Goal: Check status: Check status

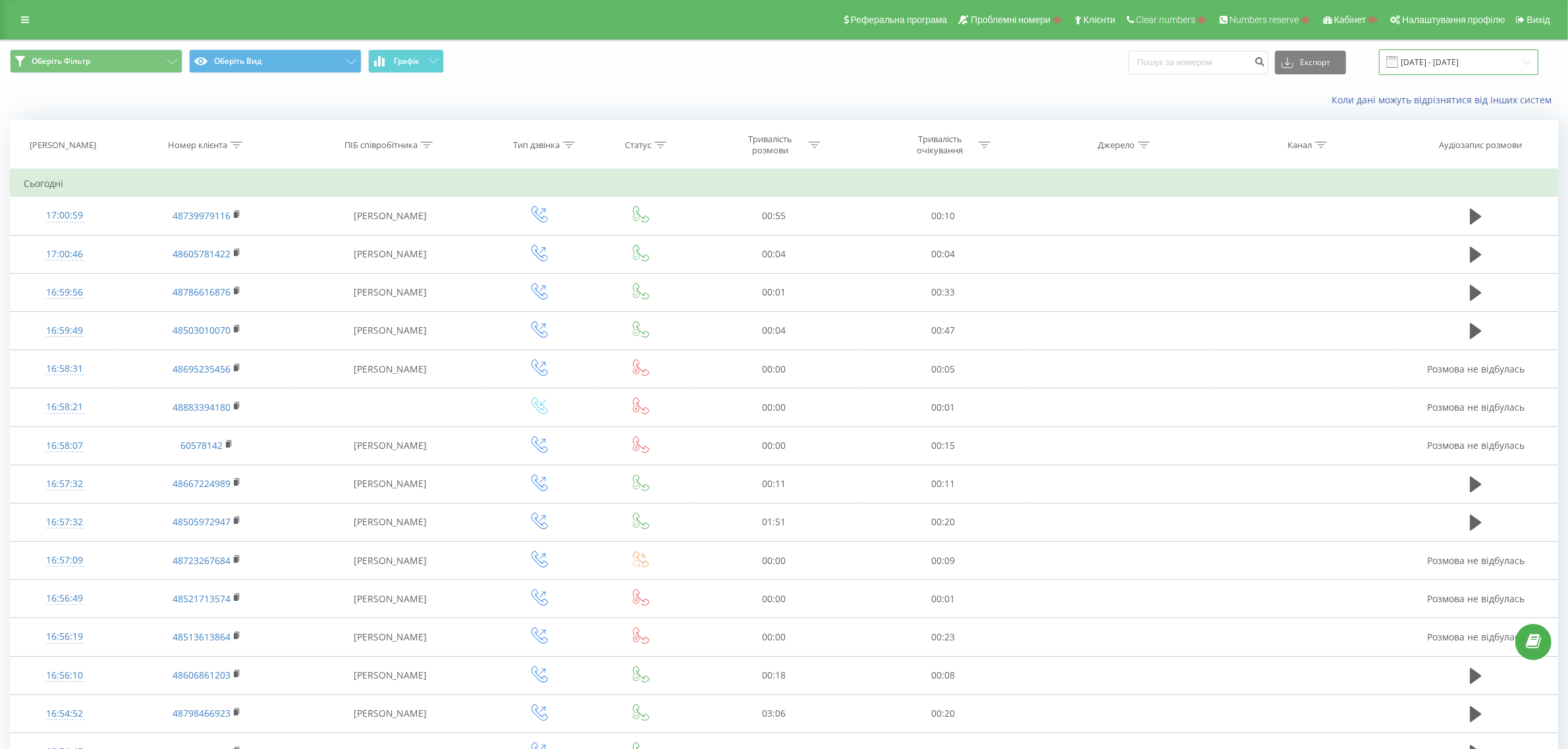
click at [1446, 66] on input "[DATE] - [DATE]" at bounding box center [1458, 62] width 160 height 26
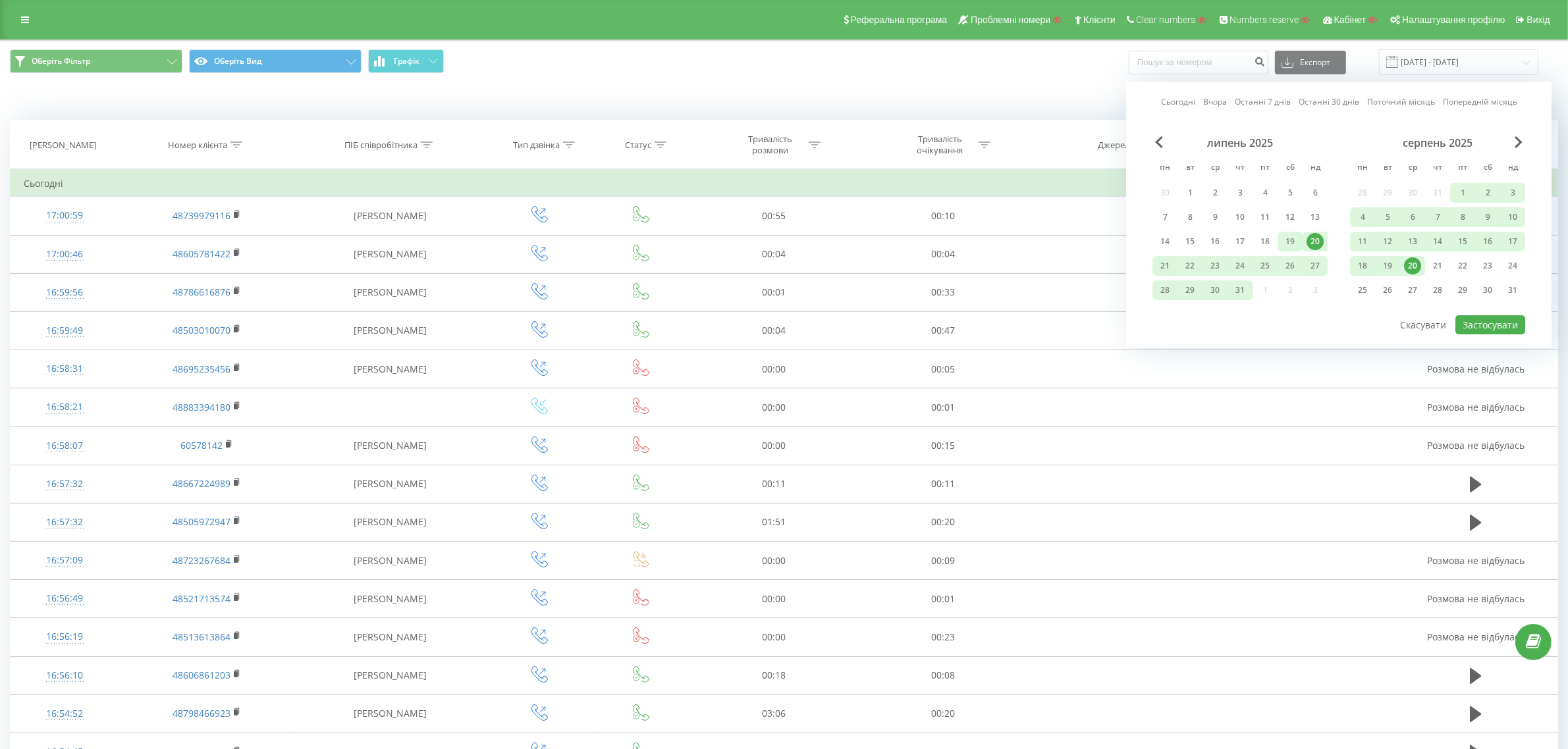
click at [1294, 241] on div "19" at bounding box center [1289, 241] width 17 height 17
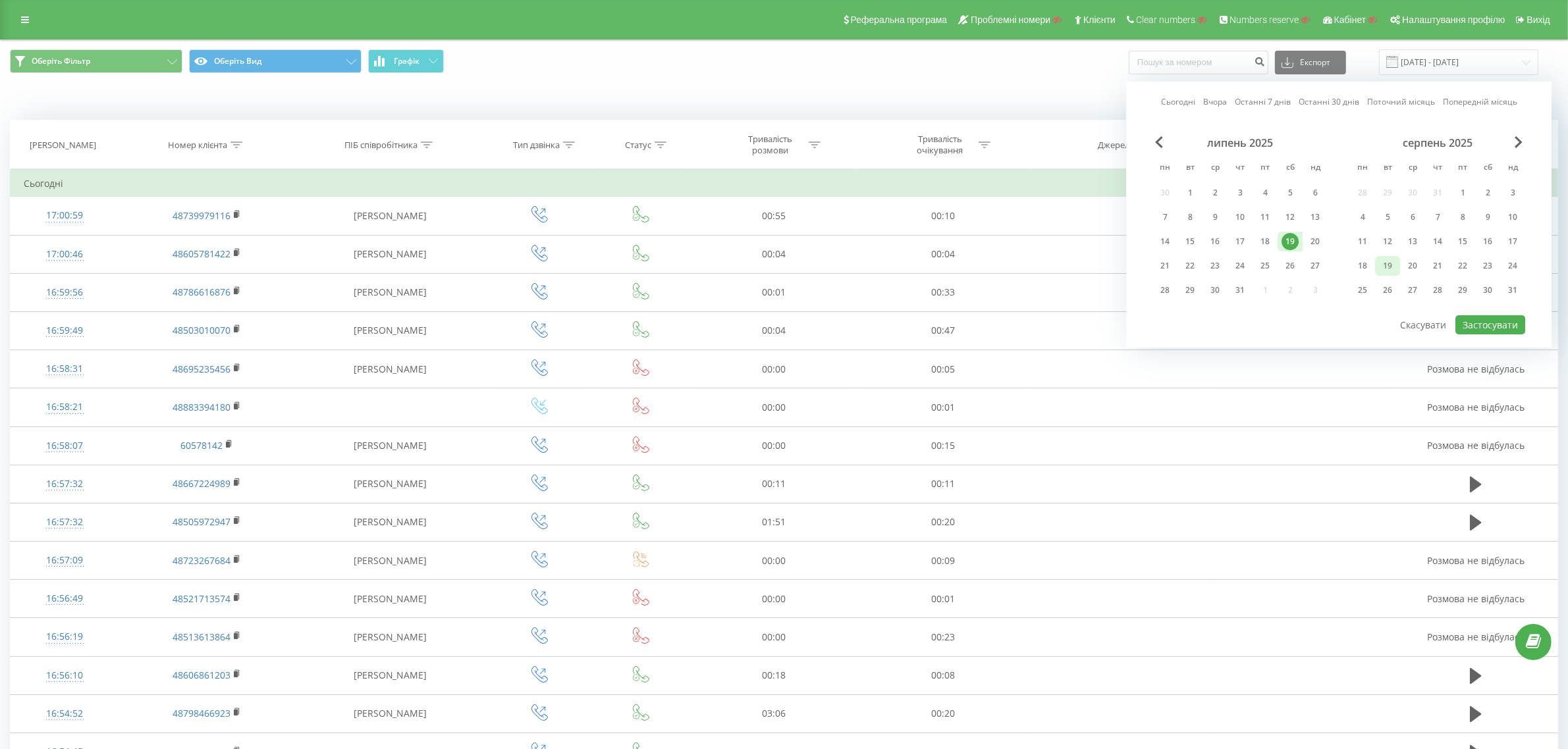
click at [1389, 264] on div "19" at bounding box center [1387, 266] width 17 height 17
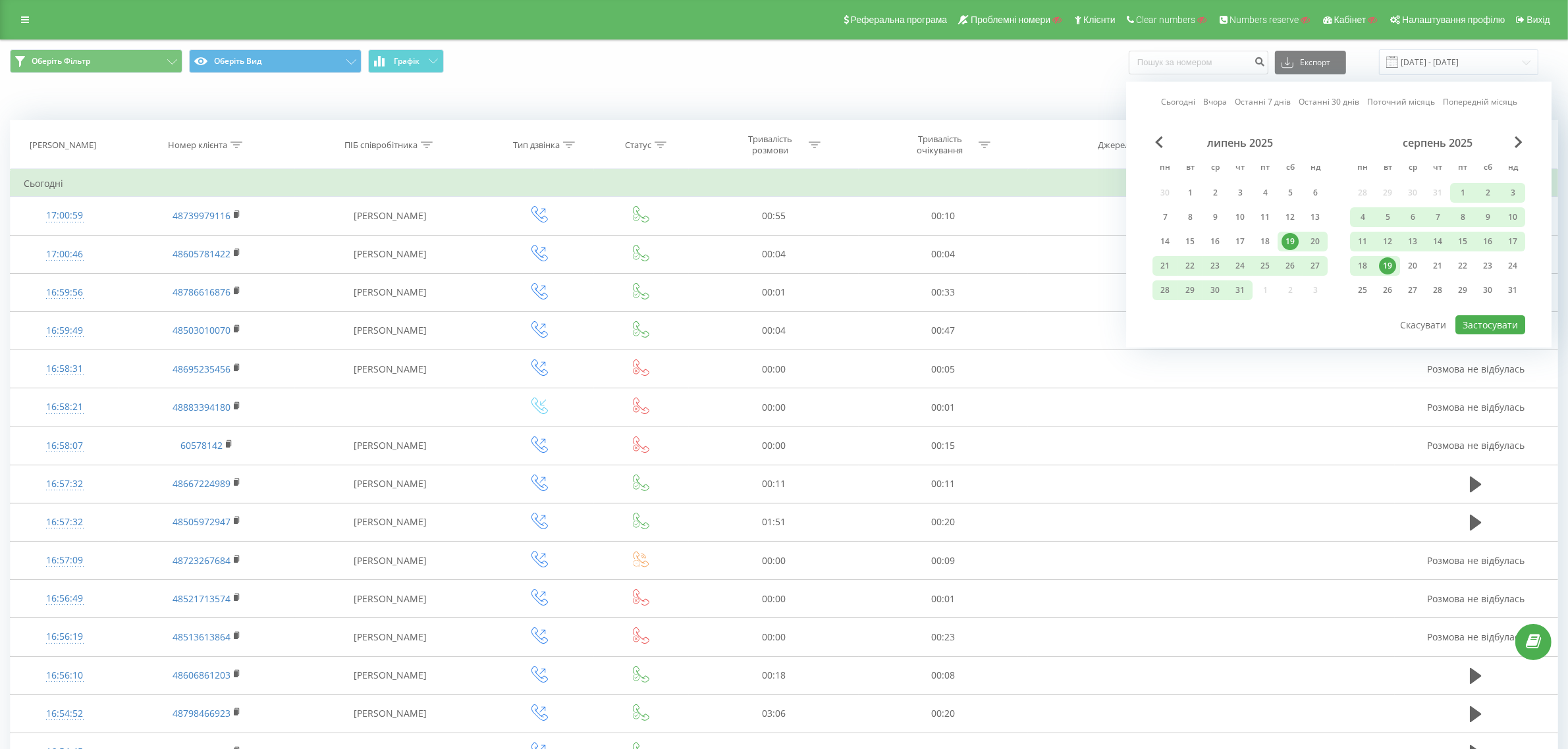
click at [1390, 266] on div "19" at bounding box center [1387, 266] width 17 height 17
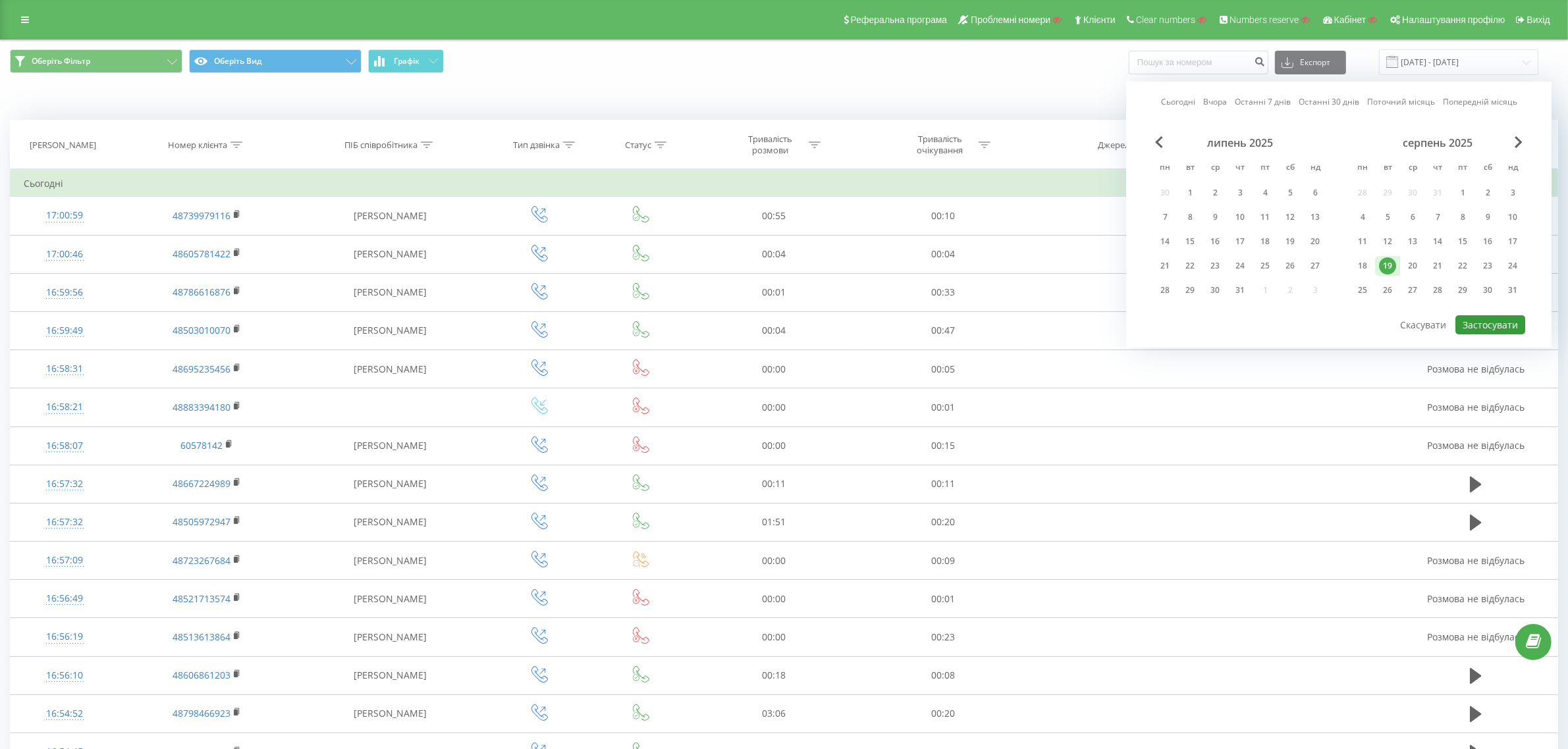
click at [1498, 324] on button "Застосувати" at bounding box center [1490, 325] width 70 height 19
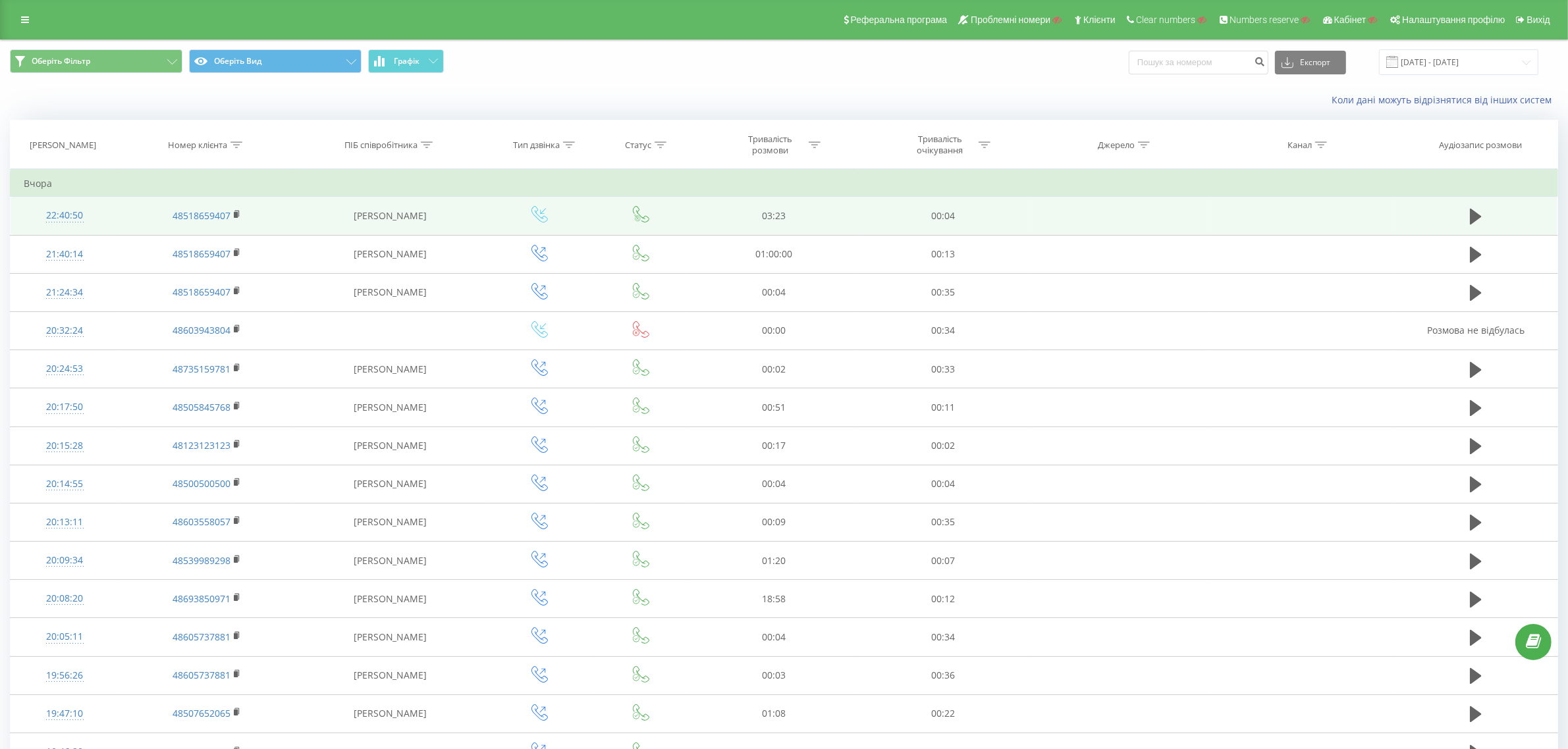
click at [65, 211] on div "22:40:50" at bounding box center [64, 215] width 82 height 26
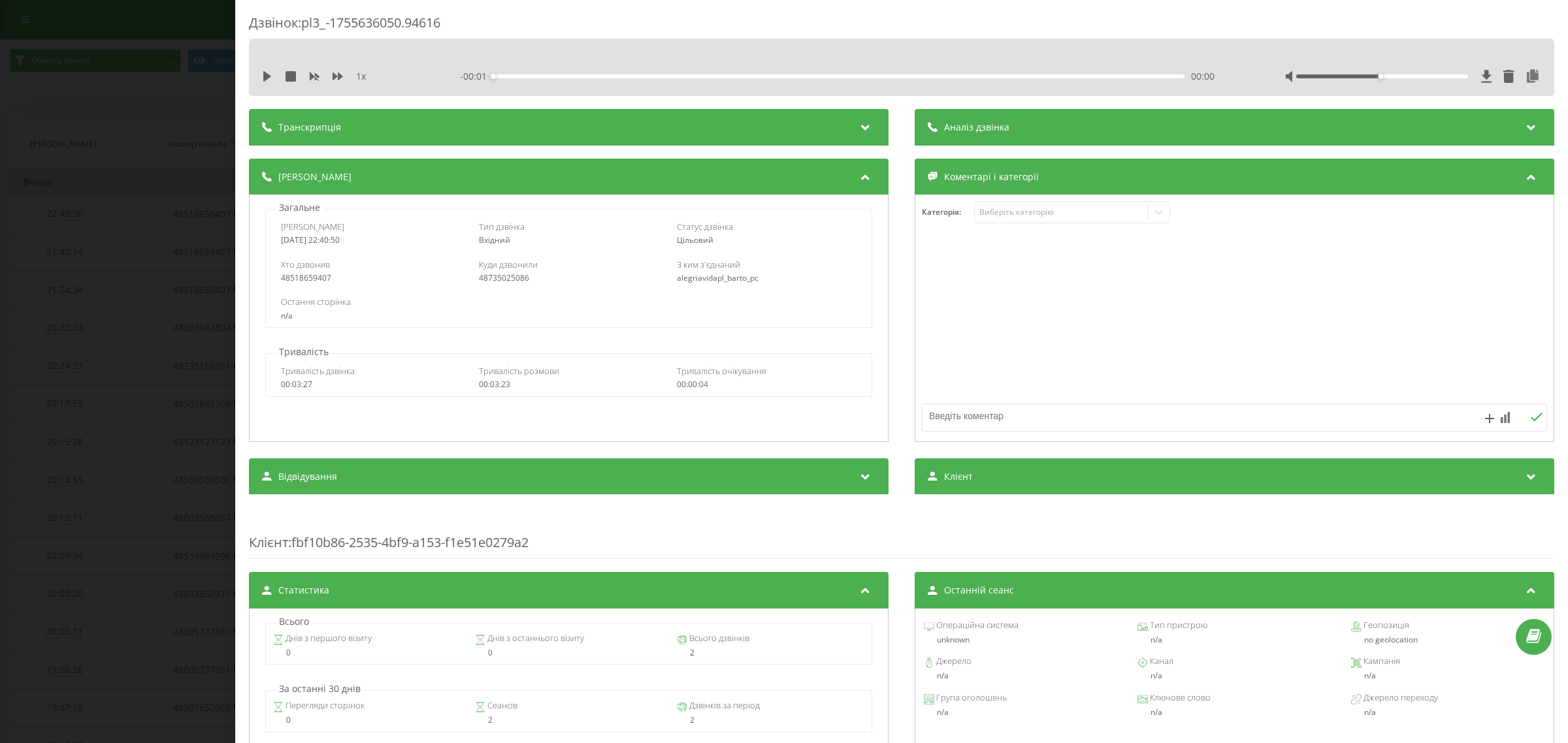
click at [95, 202] on div "Дзвінок : pl3_-1755636050.94616 1 x - 00:01 00:00 00:00 Транскрипція Для AI-ана…" at bounding box center [784, 371] width 1568 height 743
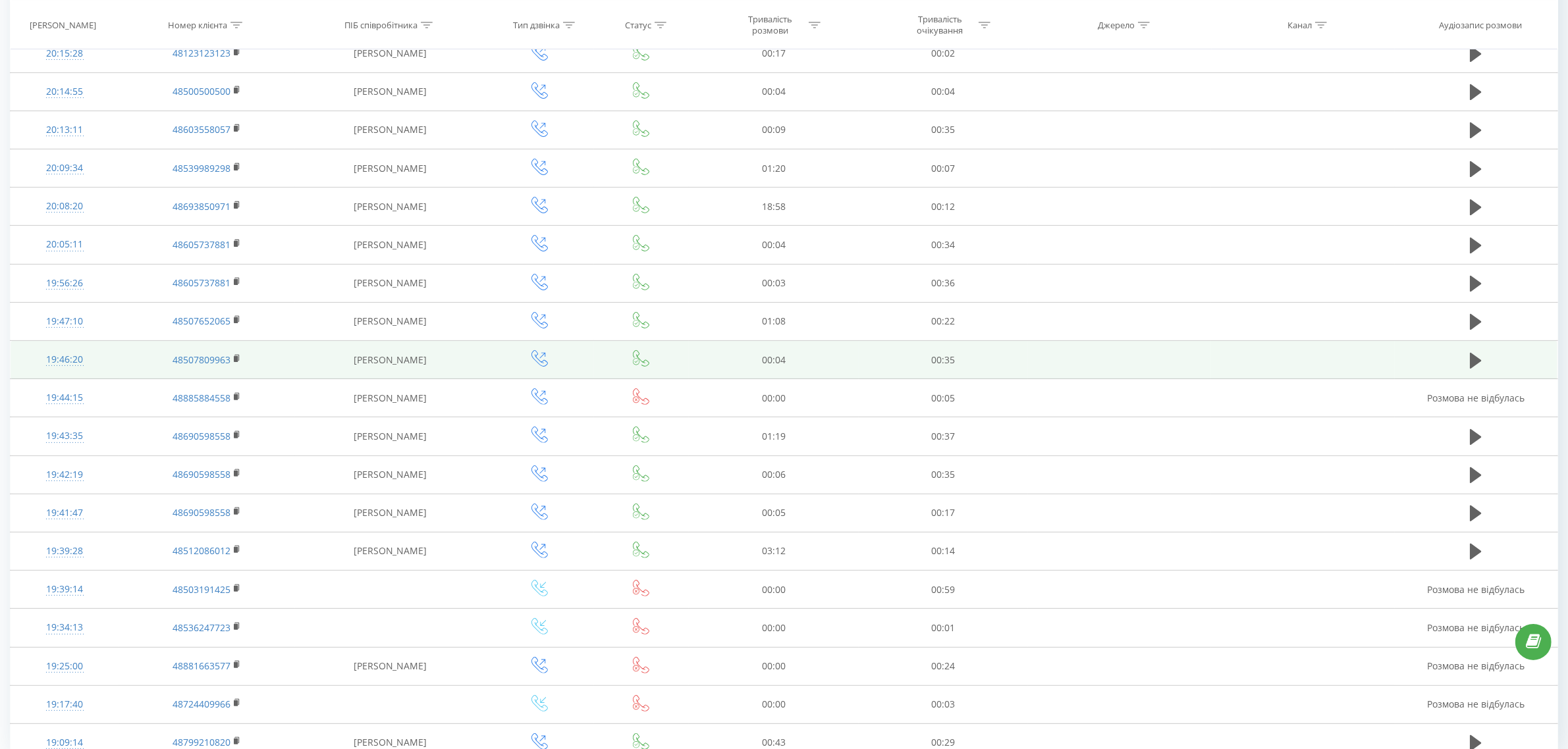
scroll to position [459, 0]
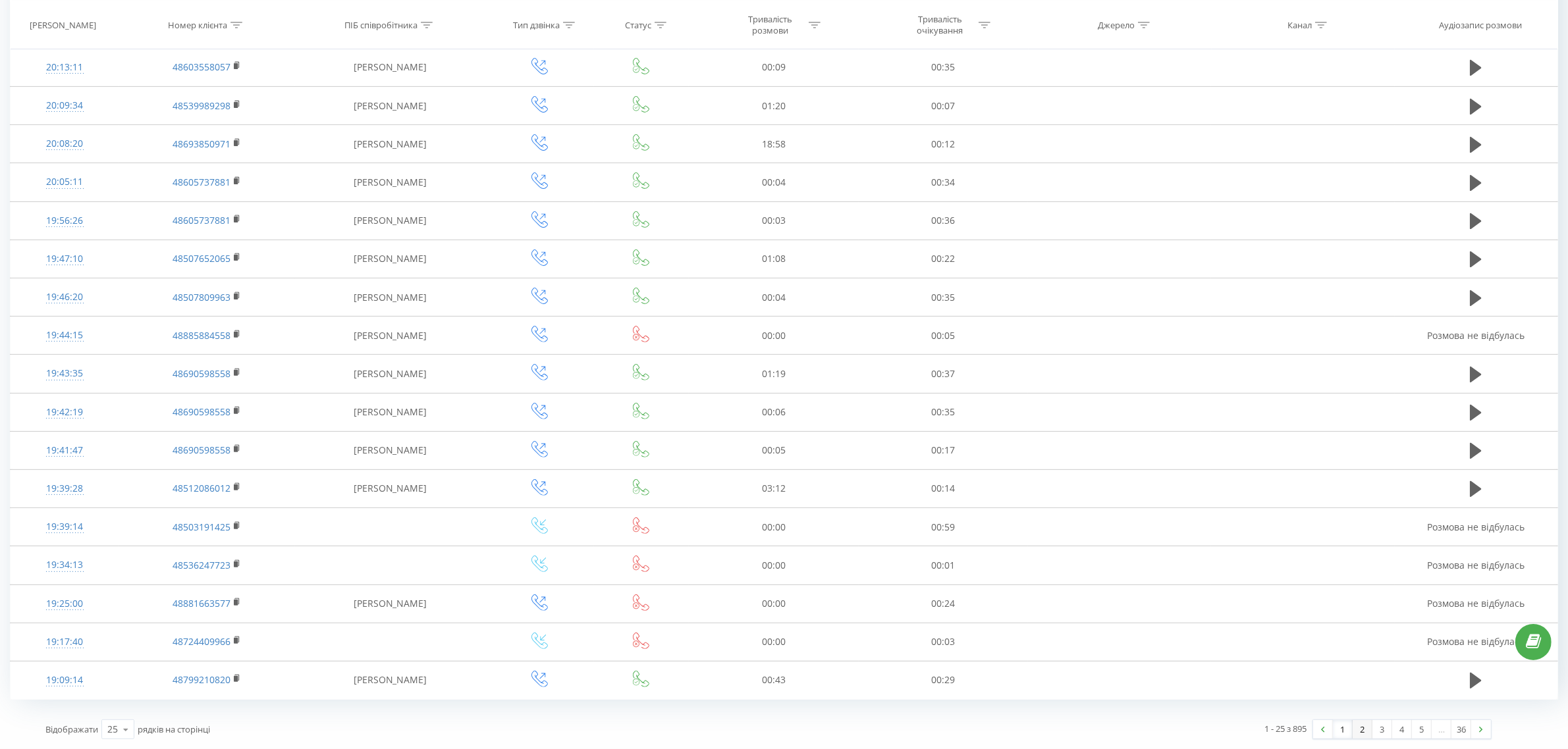
click at [1357, 731] on link "2" at bounding box center [1362, 729] width 19 height 19
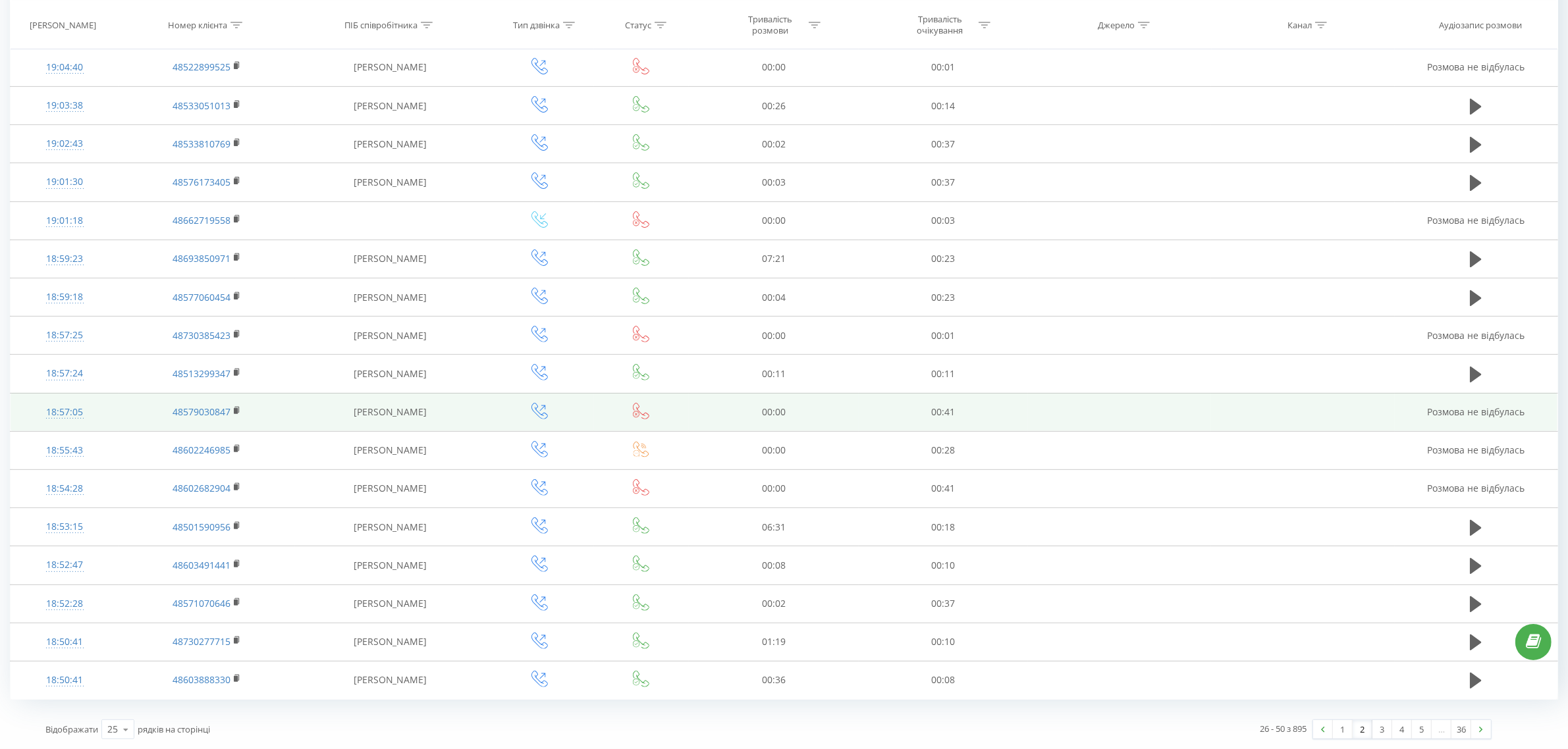
scroll to position [459, 0]
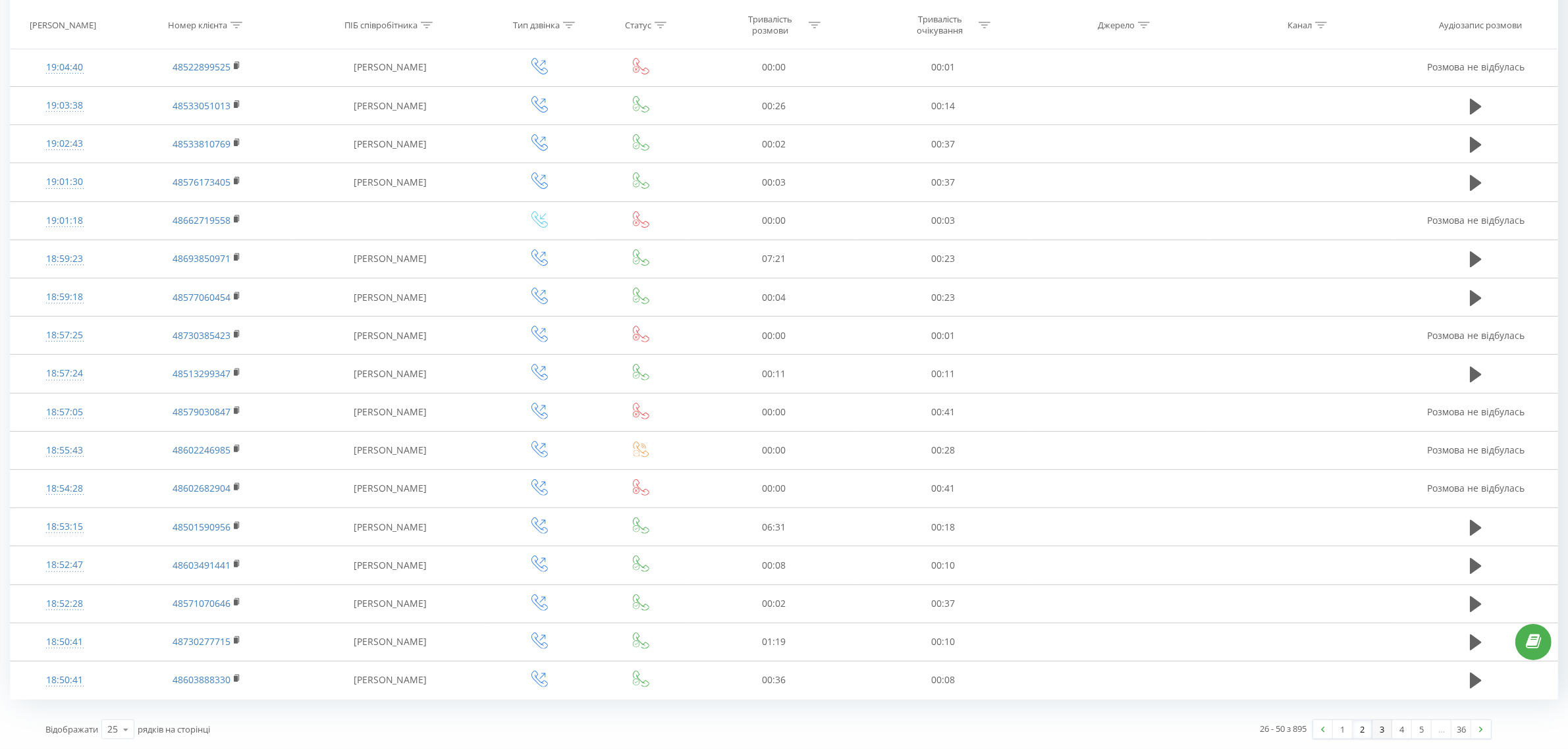
click at [1380, 729] on link "3" at bounding box center [1382, 729] width 19 height 19
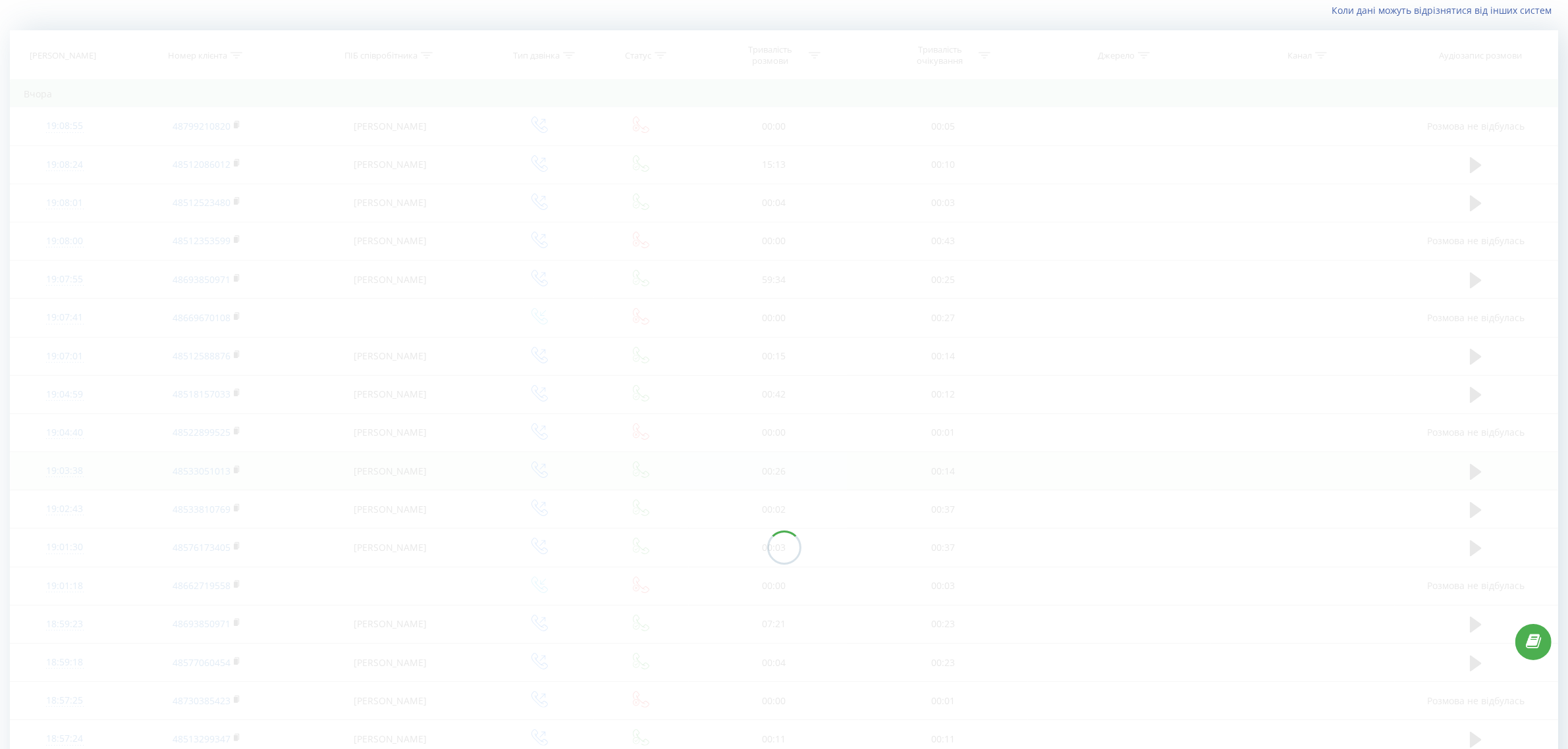
scroll to position [87, 0]
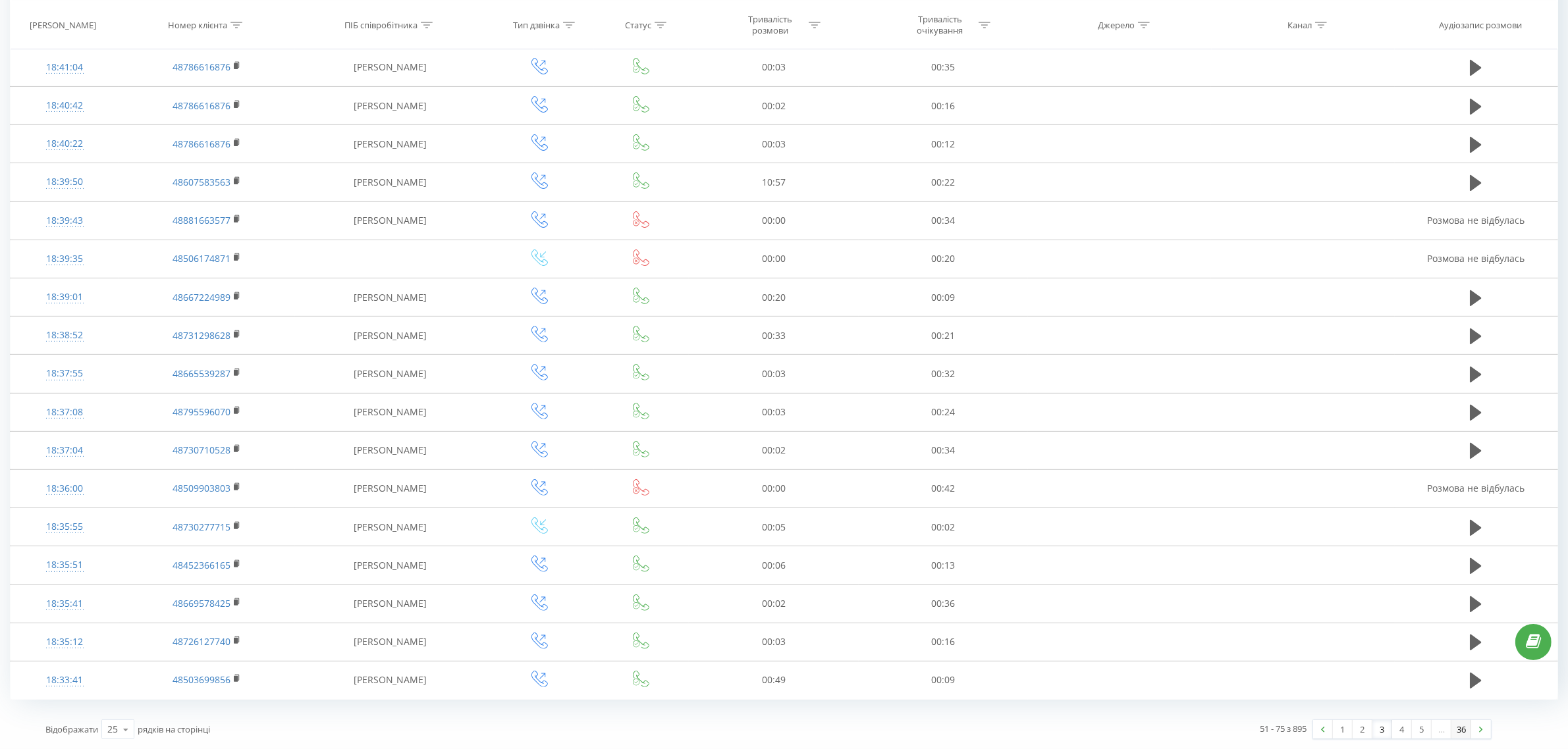
click at [1455, 732] on link "36" at bounding box center [1461, 729] width 19 height 19
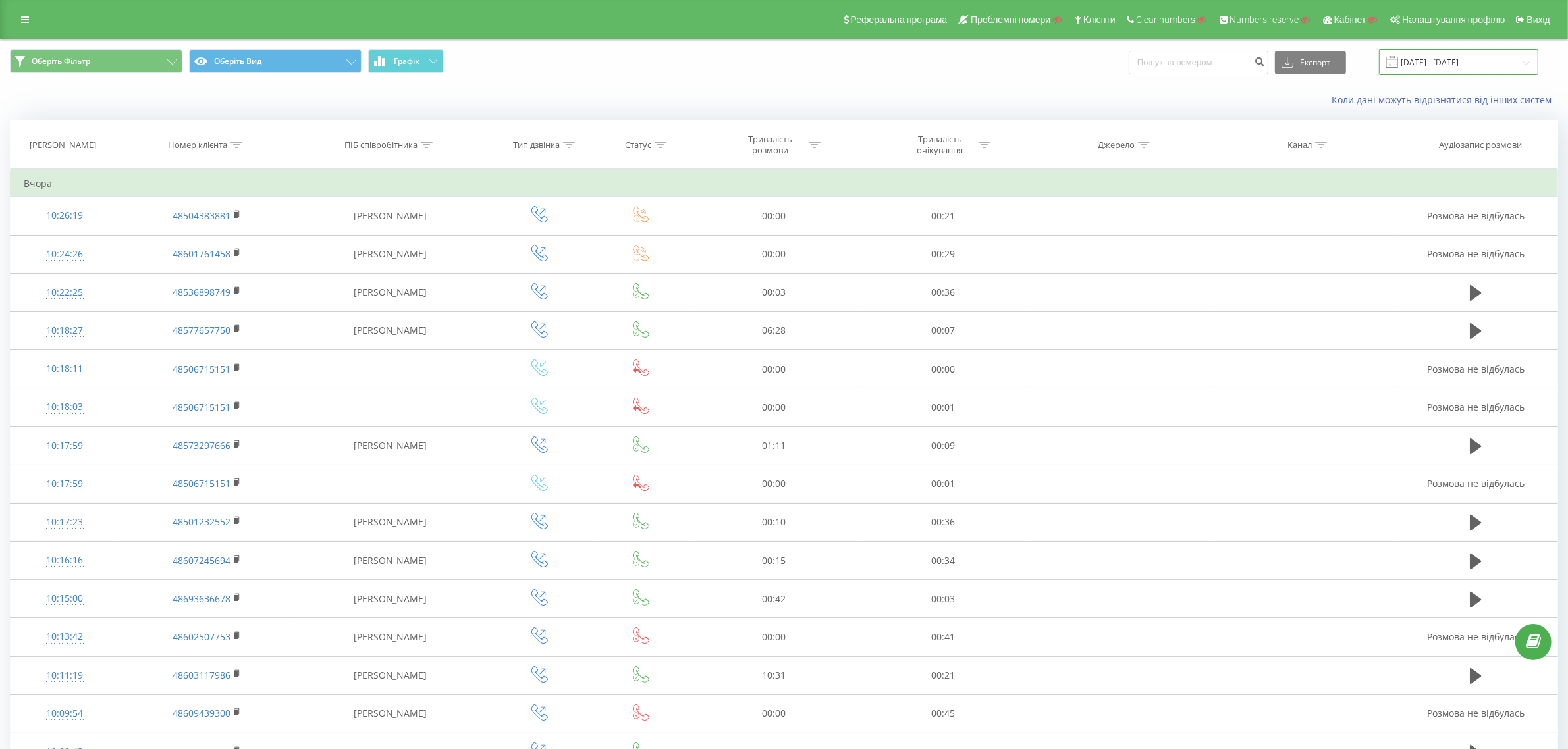
click at [1404, 51] on input "[DATE] - [DATE]" at bounding box center [1458, 62] width 160 height 26
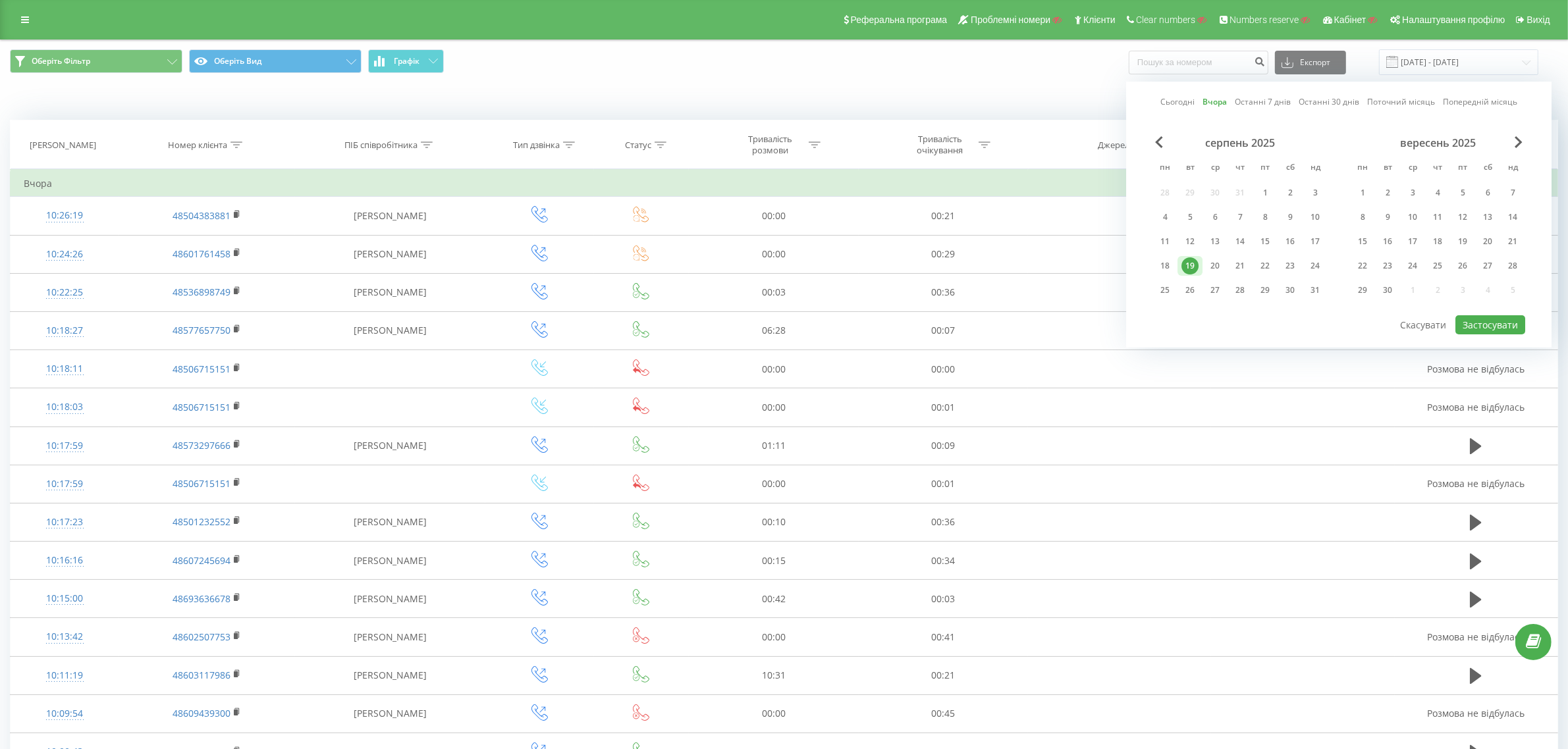
click at [1178, 104] on link "Сьогодні" at bounding box center [1177, 101] width 34 height 12
click at [1486, 319] on button "Застосувати" at bounding box center [1490, 325] width 70 height 19
type input "[DATE] - [DATE]"
